Goal: Use online tool/utility: Utilize a website feature to perform a specific function

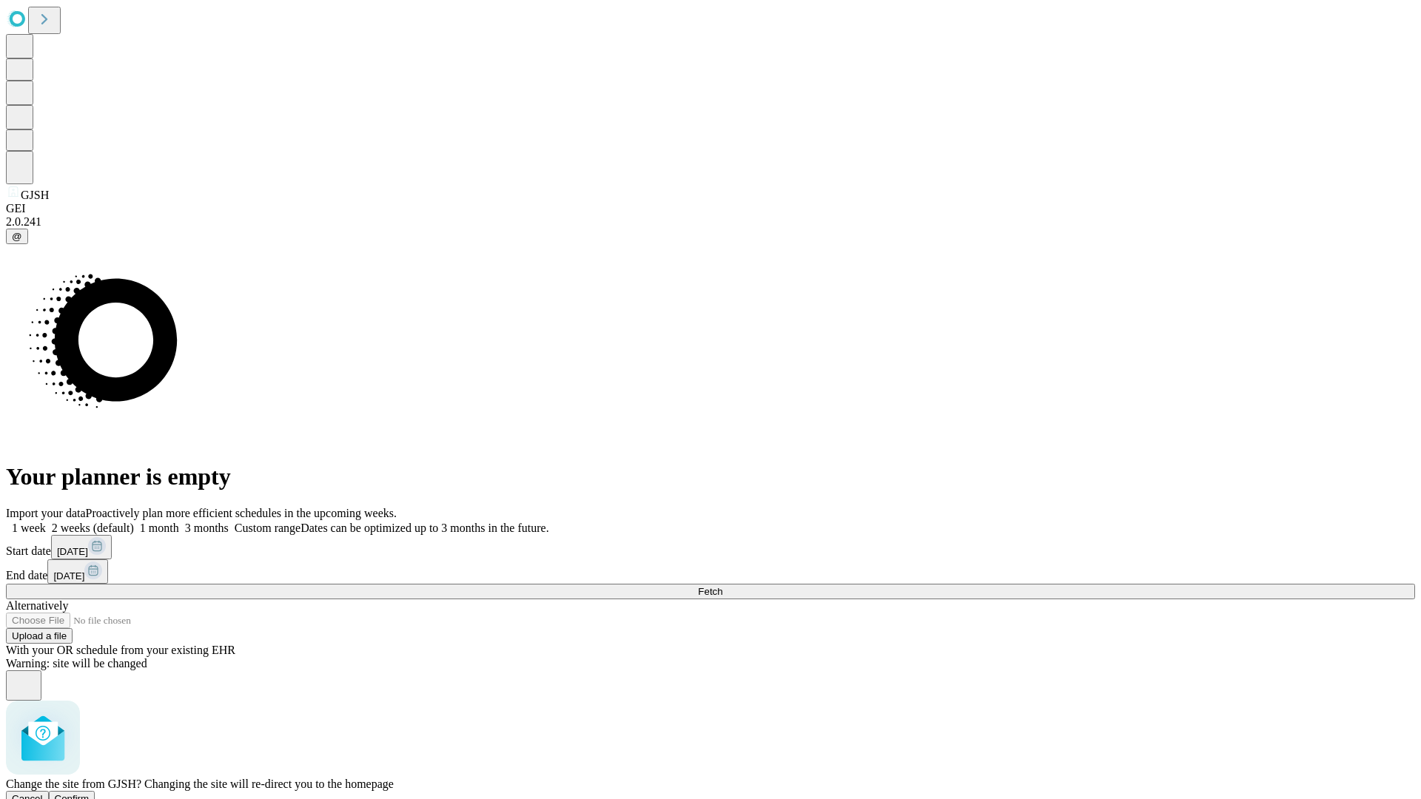
click at [90, 793] on span "Confirm" at bounding box center [72, 798] width 35 height 11
click at [179, 522] on label "1 month" at bounding box center [156, 528] width 45 height 13
click at [722, 586] on span "Fetch" at bounding box center [710, 591] width 24 height 11
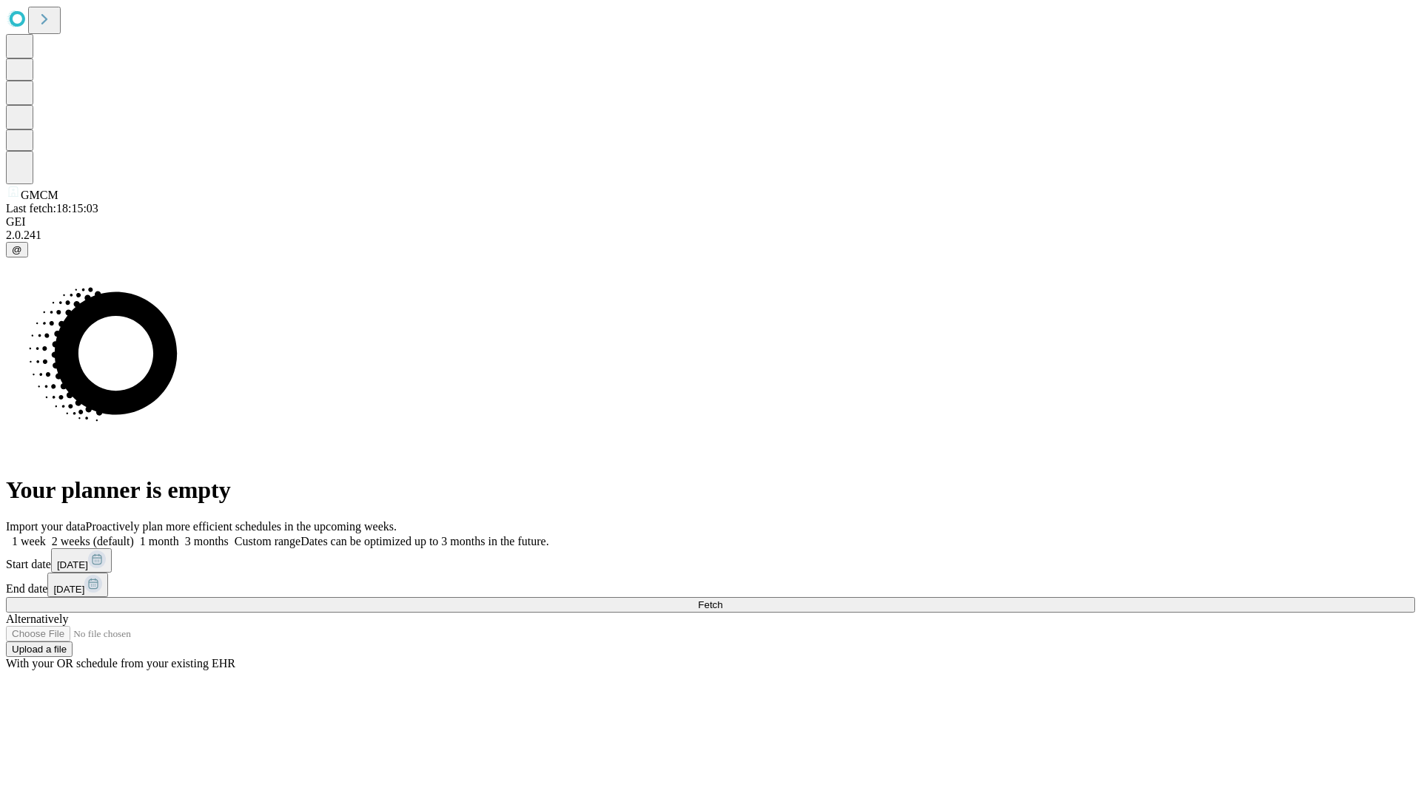
click at [179, 535] on label "1 month" at bounding box center [156, 541] width 45 height 13
click at [722, 600] on span "Fetch" at bounding box center [710, 605] width 24 height 11
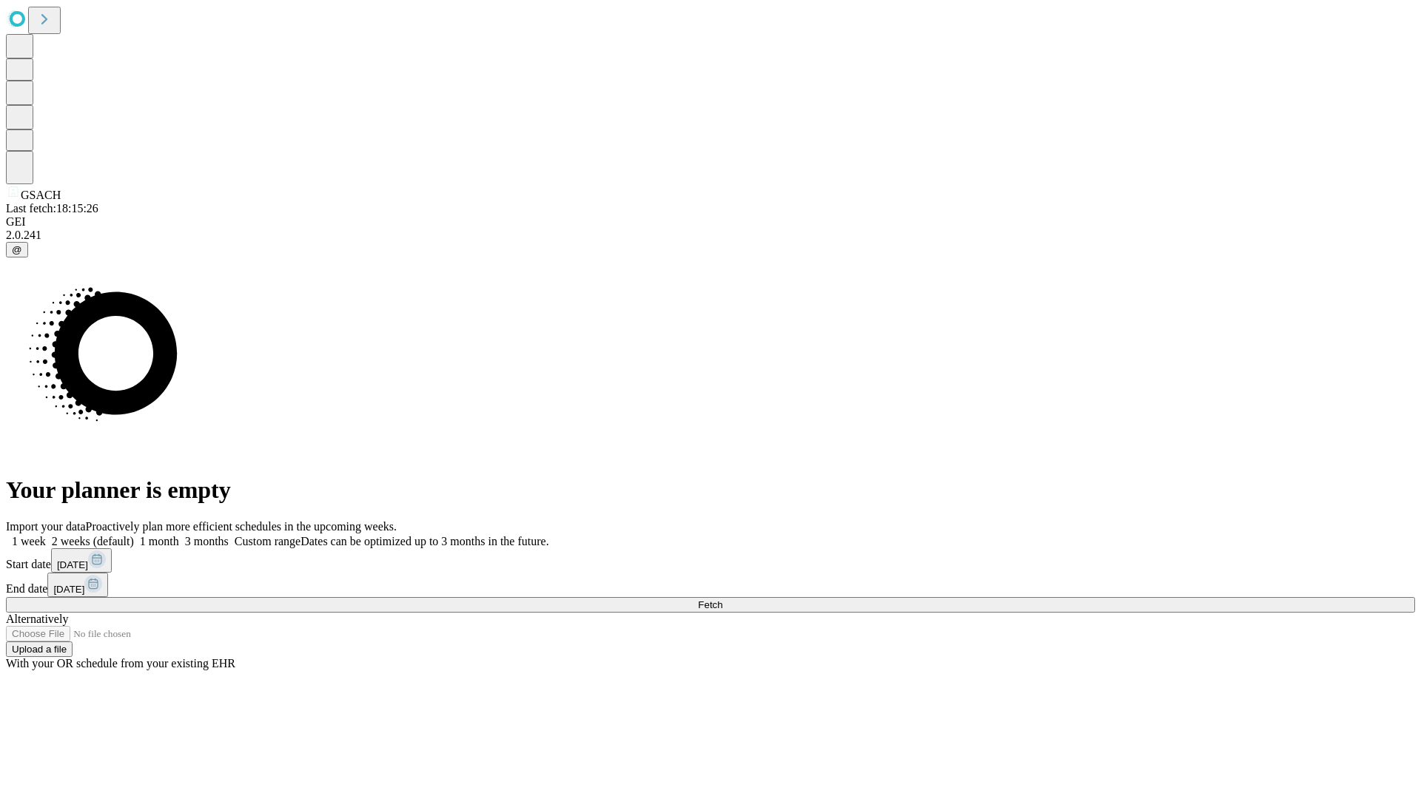
click at [179, 535] on label "1 month" at bounding box center [156, 541] width 45 height 13
click at [722, 600] on span "Fetch" at bounding box center [710, 605] width 24 height 11
click at [179, 535] on label "1 month" at bounding box center [156, 541] width 45 height 13
click at [722, 600] on span "Fetch" at bounding box center [710, 605] width 24 height 11
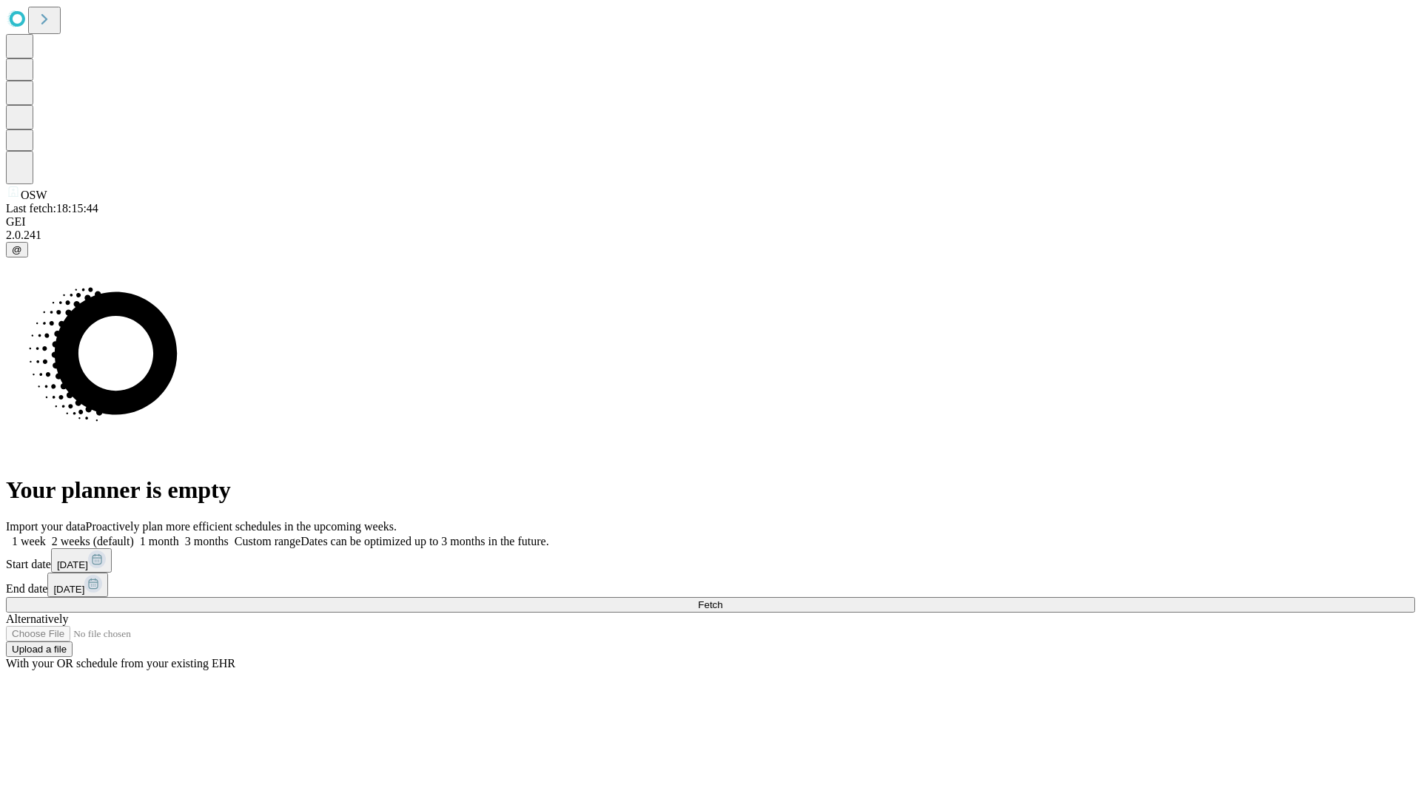
click at [722, 600] on span "Fetch" at bounding box center [710, 605] width 24 height 11
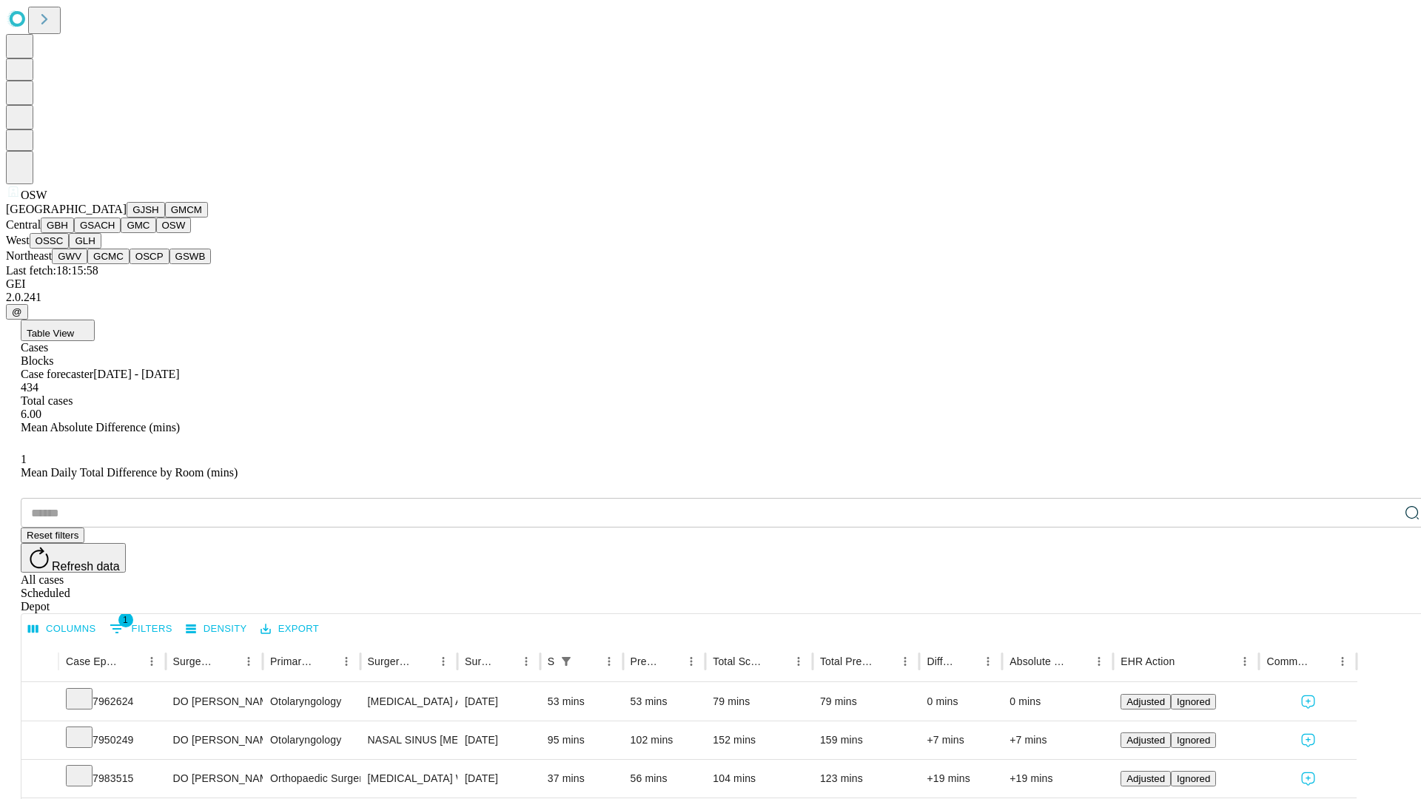
click at [70, 249] on button "OSSC" at bounding box center [50, 241] width 40 height 16
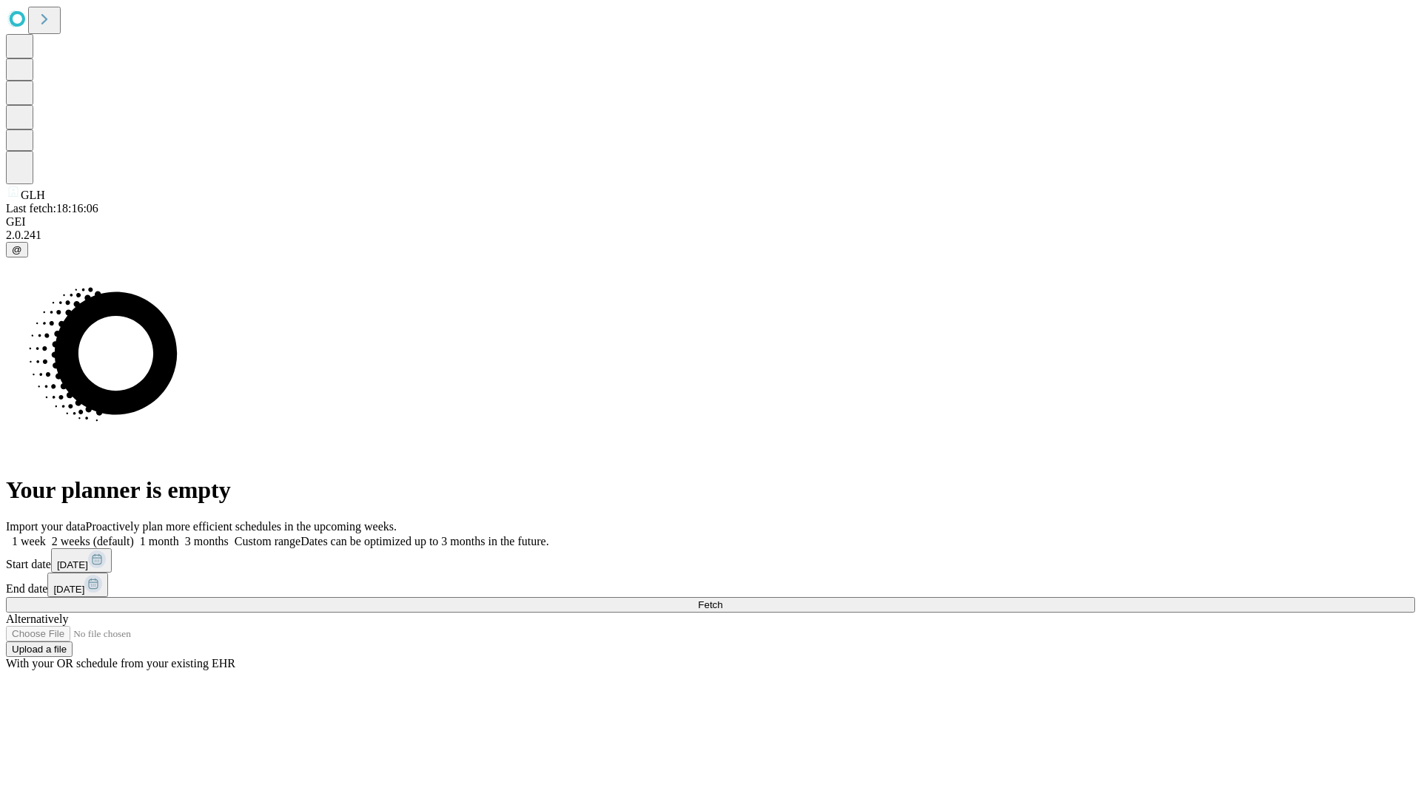
click at [179, 535] on label "1 month" at bounding box center [156, 541] width 45 height 13
click at [722, 600] on span "Fetch" at bounding box center [710, 605] width 24 height 11
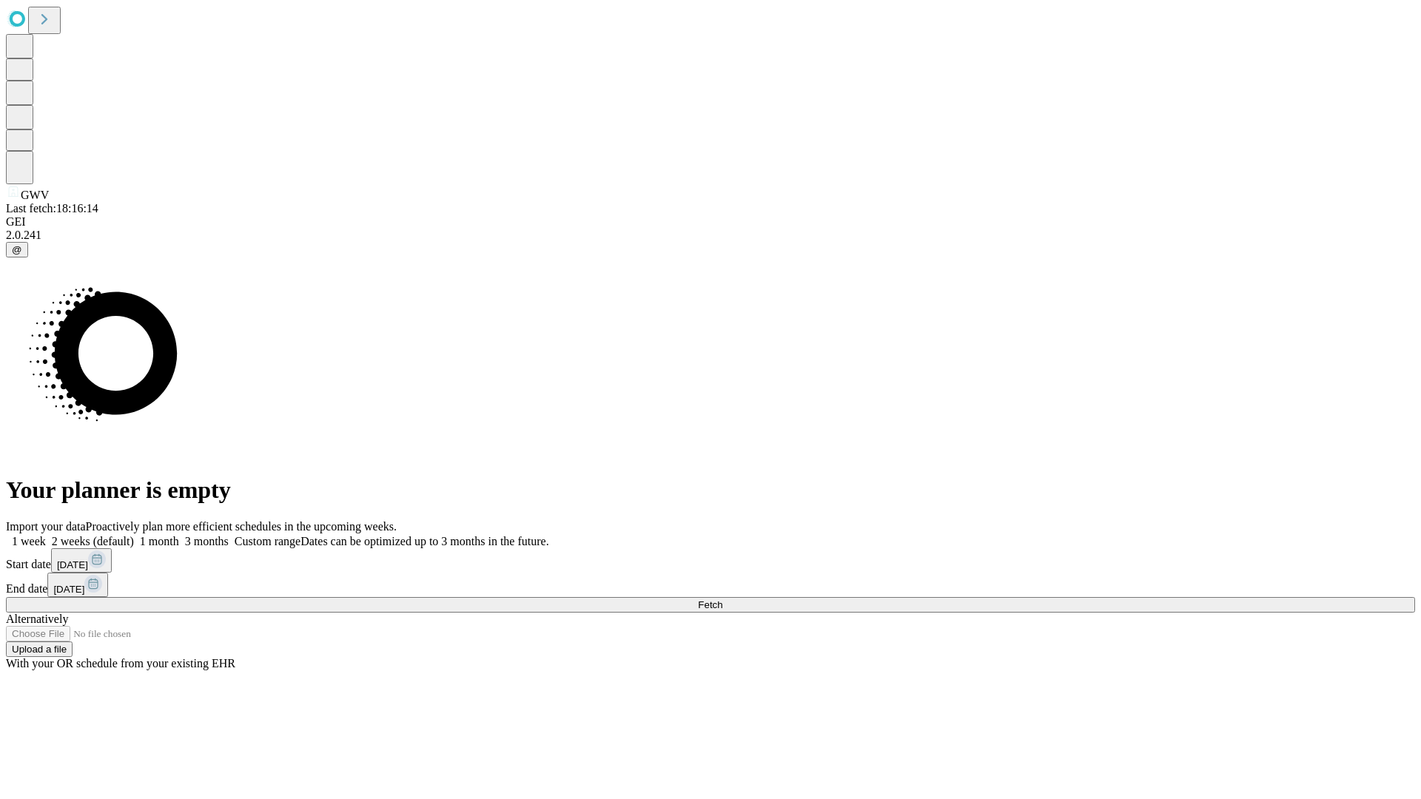
click at [179, 535] on label "1 month" at bounding box center [156, 541] width 45 height 13
click at [722, 600] on span "Fetch" at bounding box center [710, 605] width 24 height 11
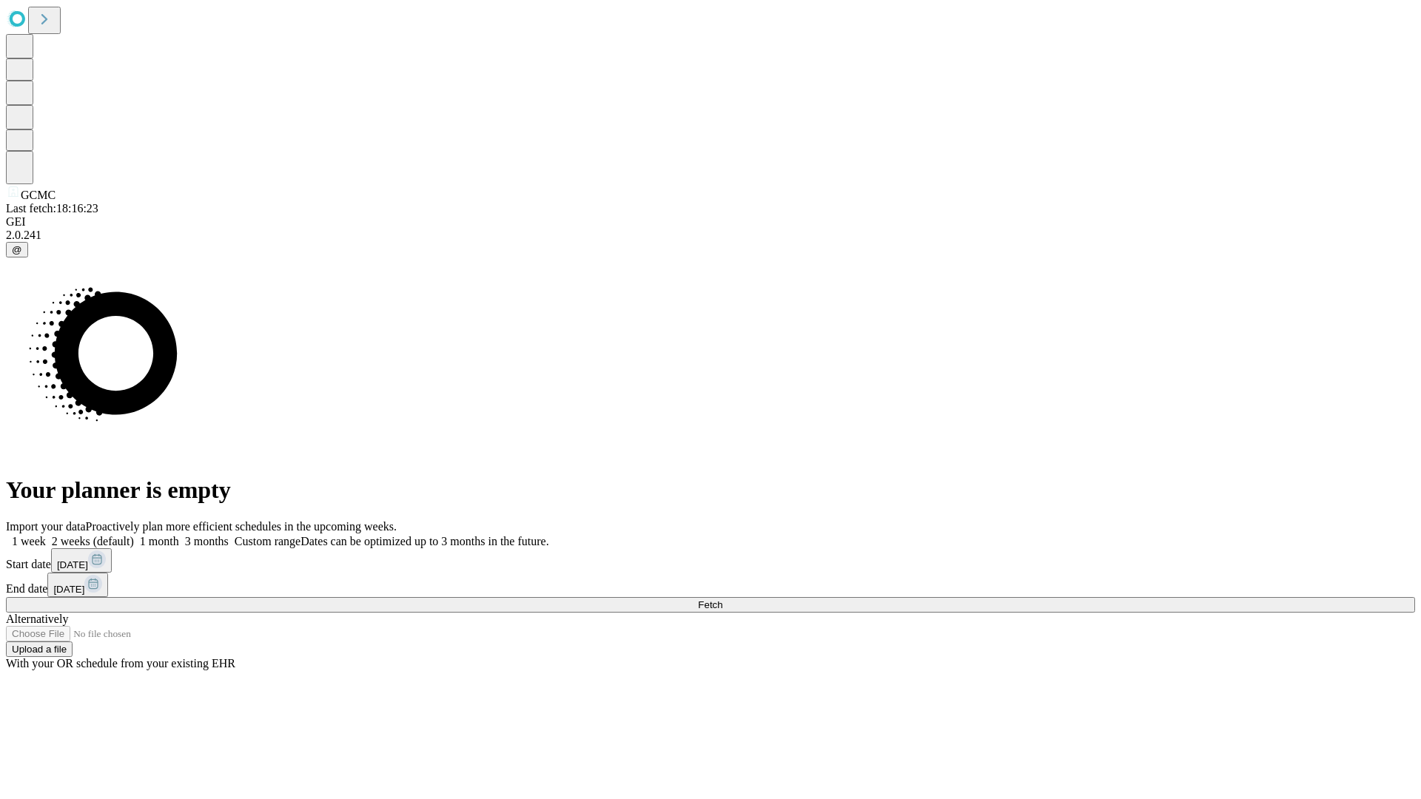
click at [179, 535] on label "1 month" at bounding box center [156, 541] width 45 height 13
click at [722, 600] on span "Fetch" at bounding box center [710, 605] width 24 height 11
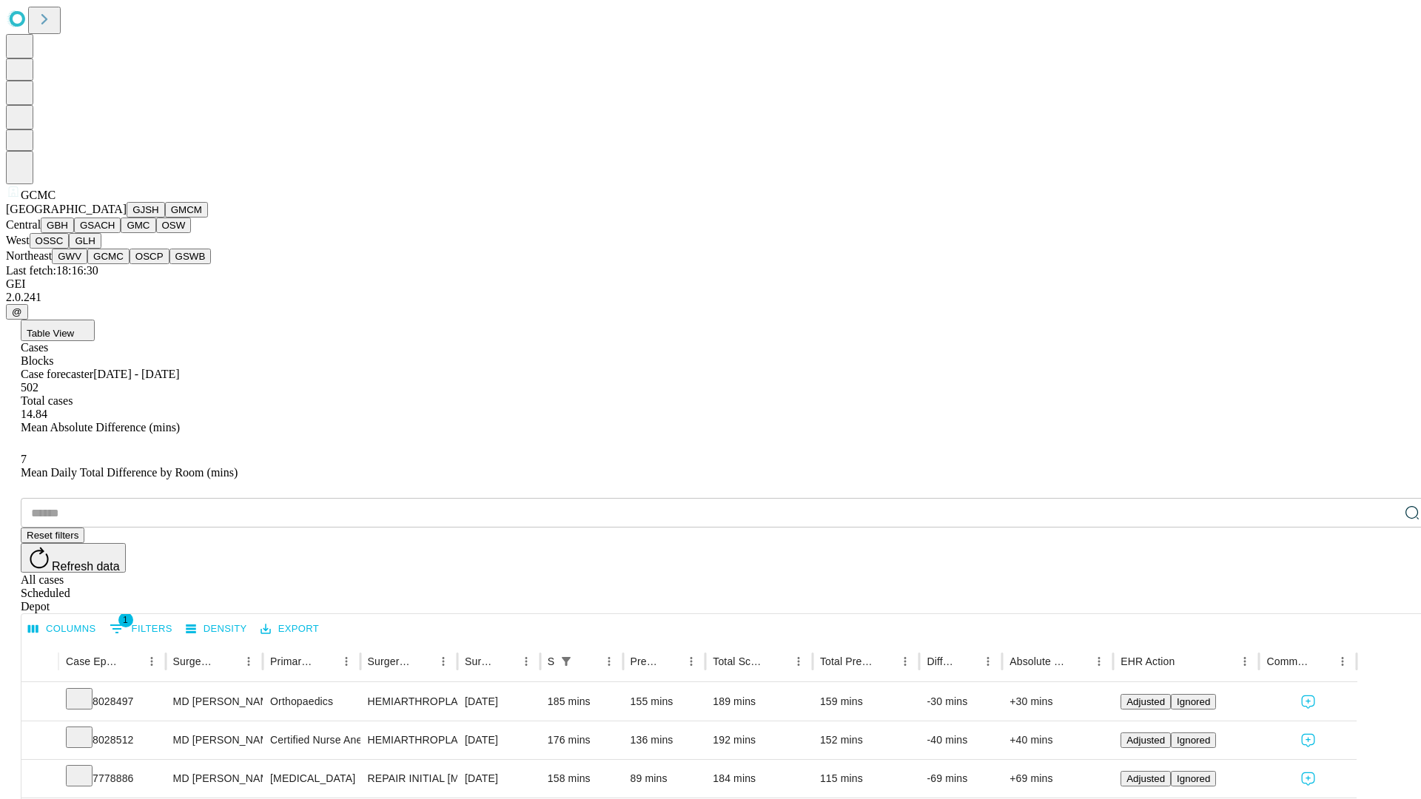
click at [130, 264] on button "OSCP" at bounding box center [150, 257] width 40 height 16
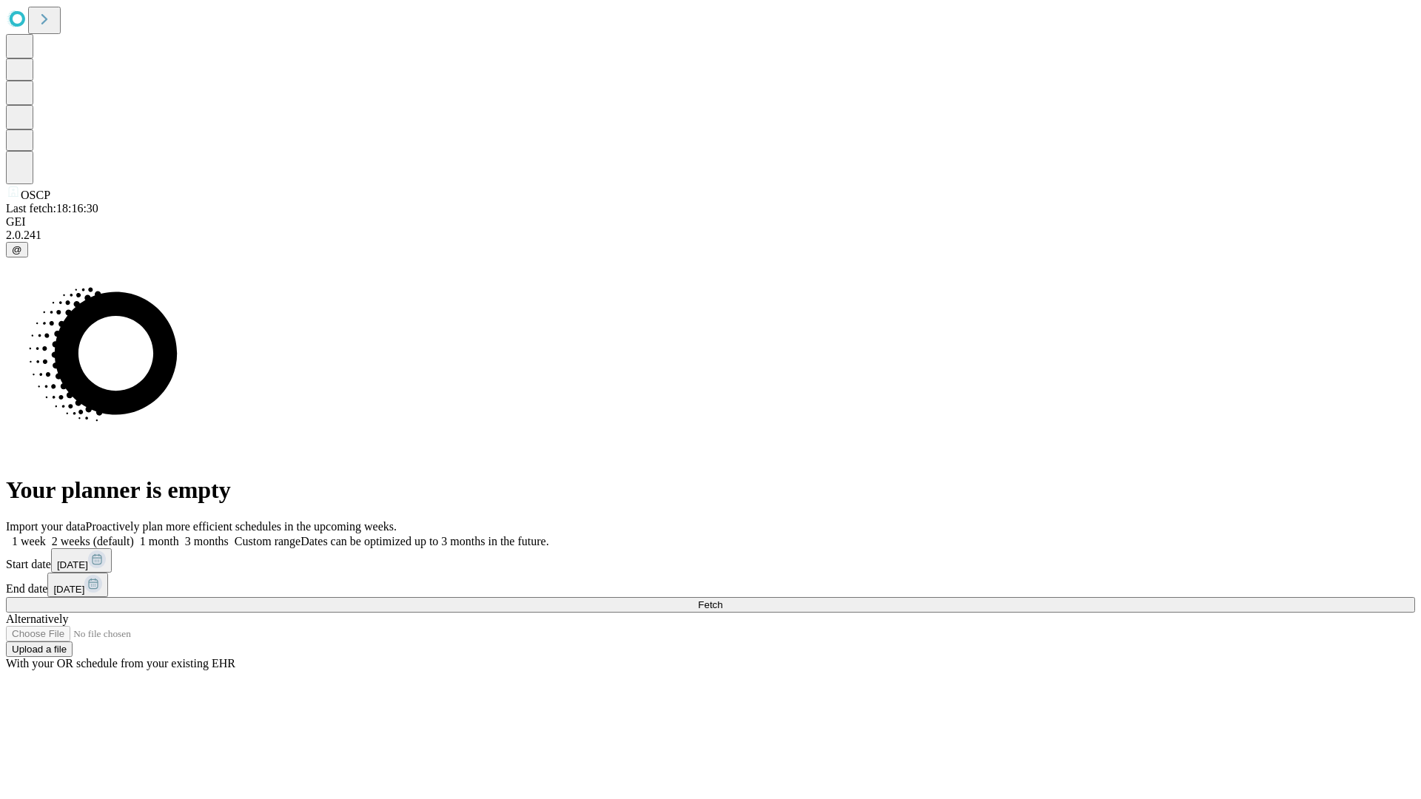
click at [179, 535] on label "1 month" at bounding box center [156, 541] width 45 height 13
click at [722, 600] on span "Fetch" at bounding box center [710, 605] width 24 height 11
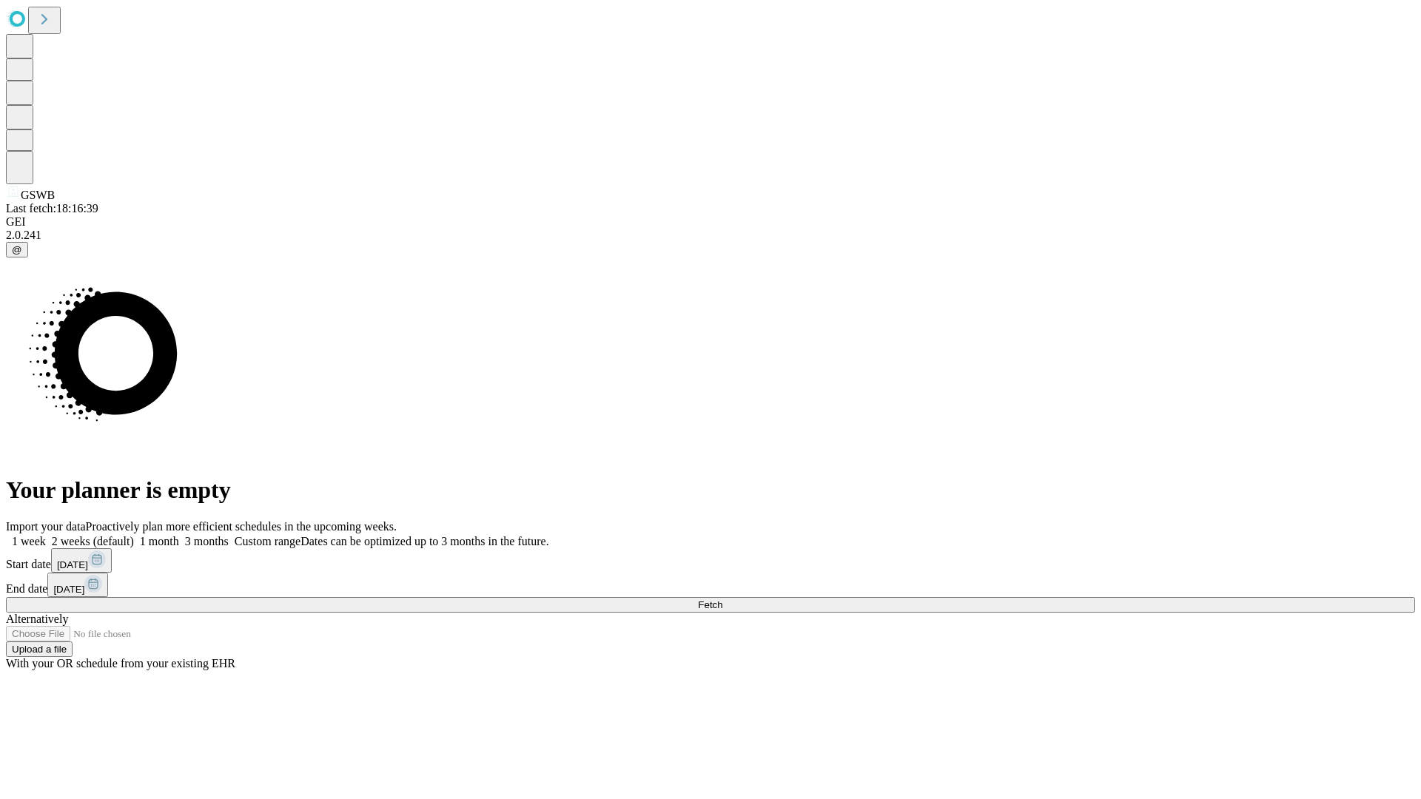
click at [179, 535] on label "1 month" at bounding box center [156, 541] width 45 height 13
click at [722, 600] on span "Fetch" at bounding box center [710, 605] width 24 height 11
